Goal: Transaction & Acquisition: Purchase product/service

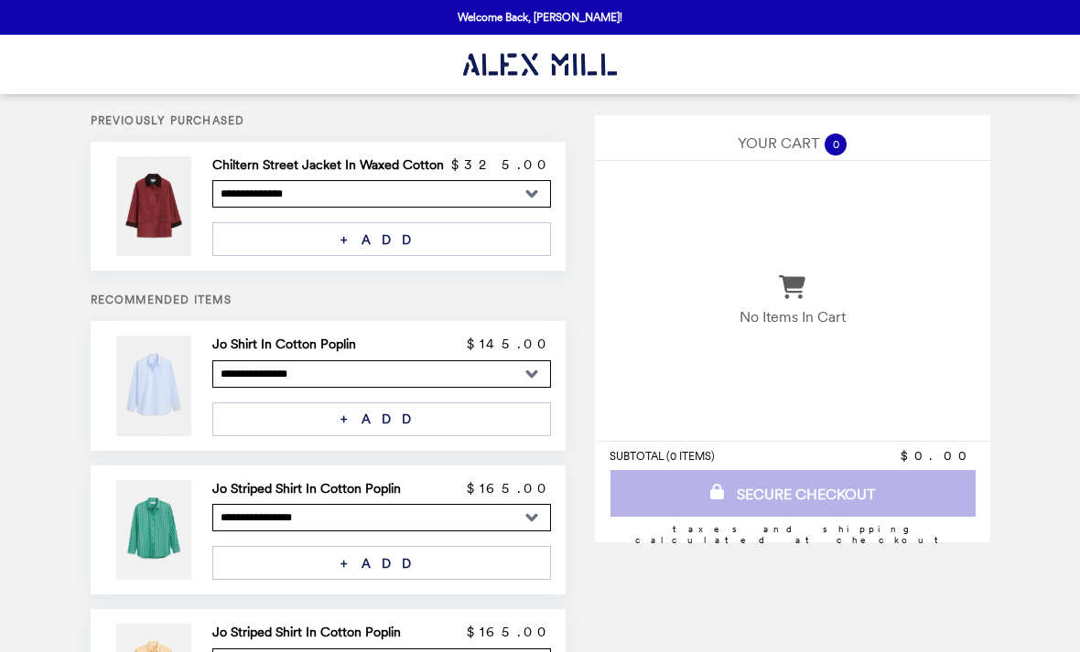
select select "**********"
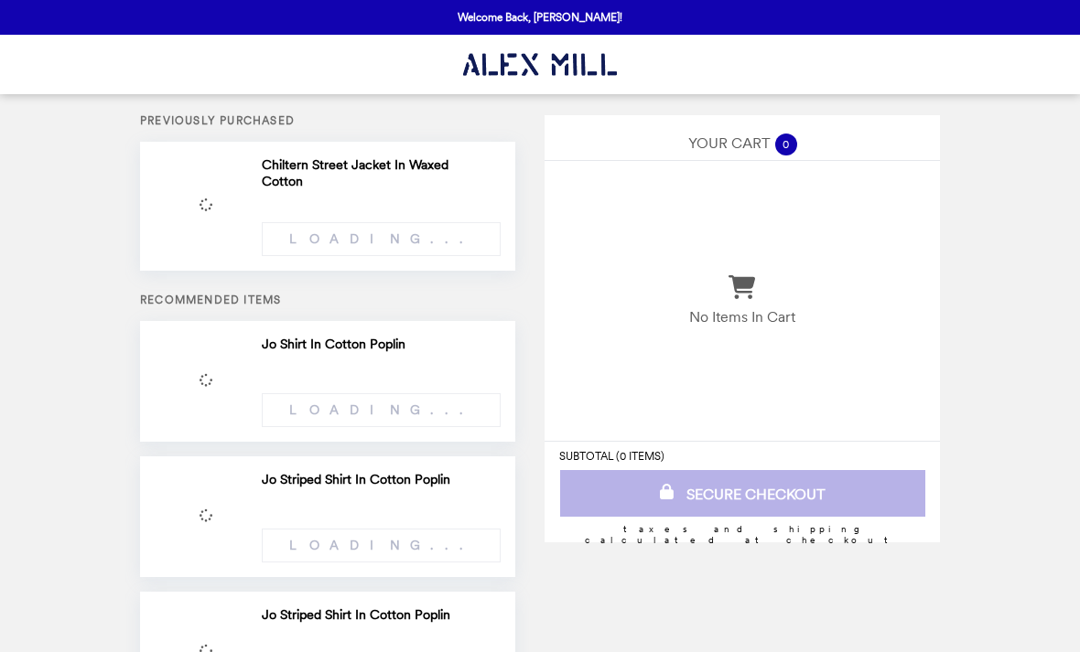
select select "**********"
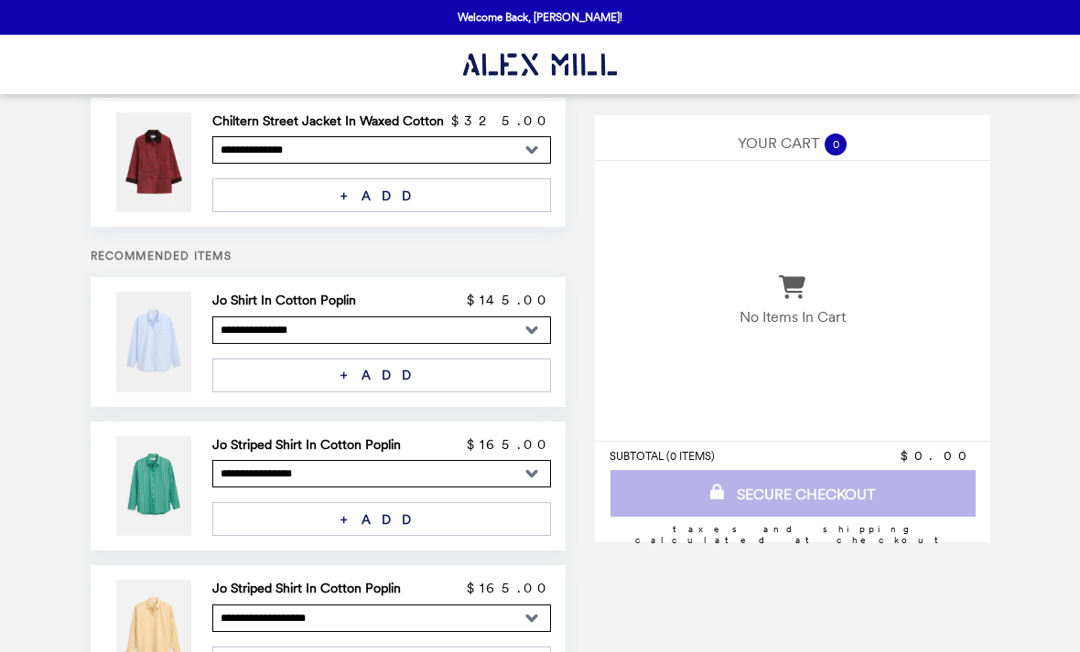
scroll to position [45, 0]
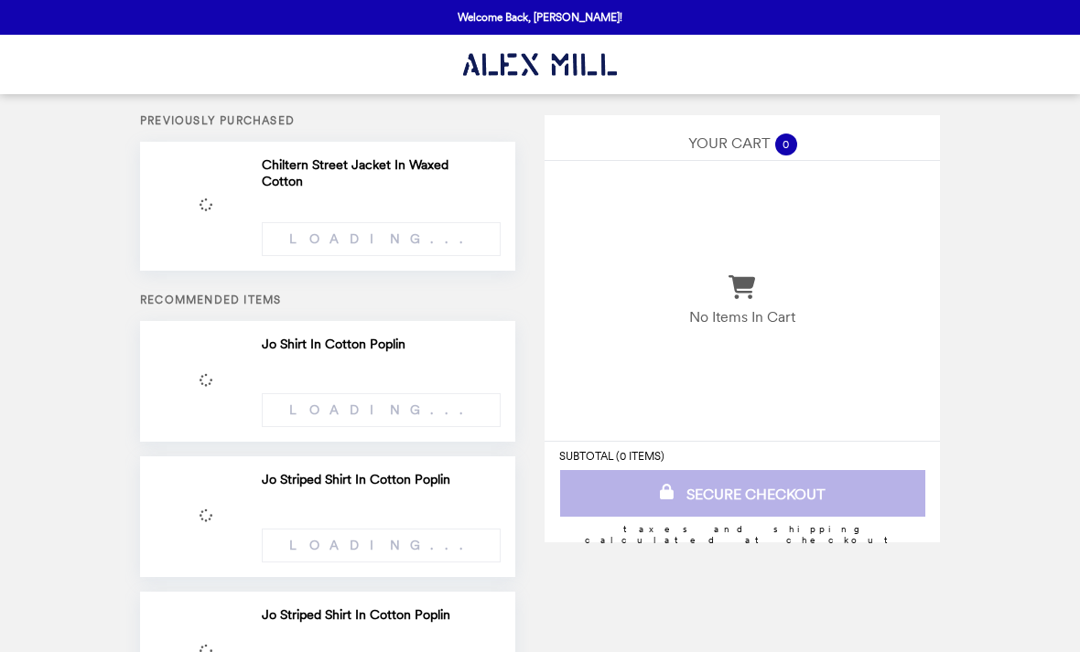
select select "**********"
